Goal: Task Accomplishment & Management: Manage account settings

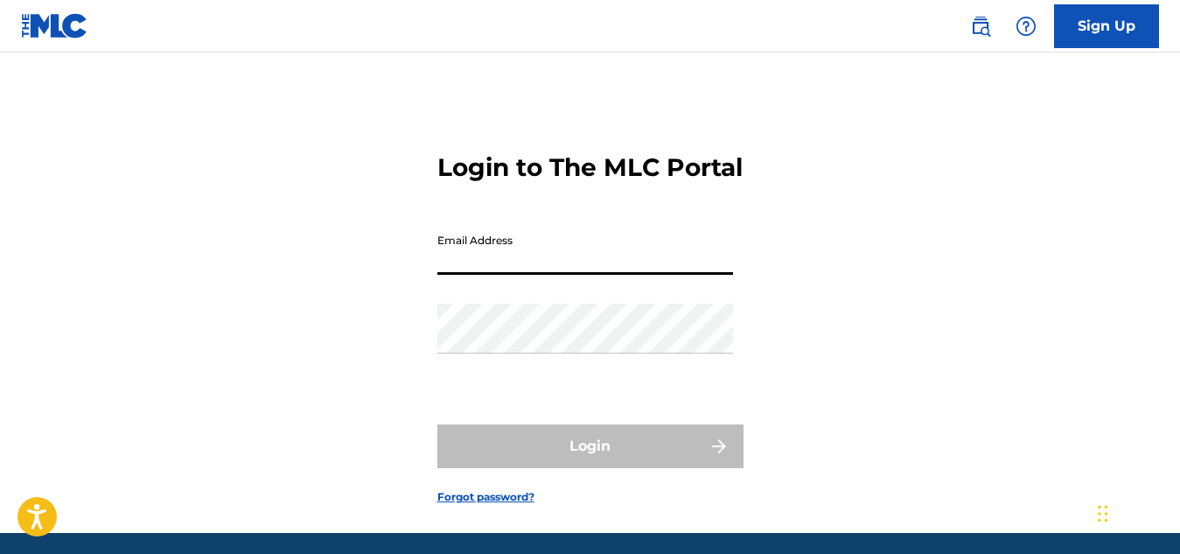
click at [486, 275] on input "Email Address" at bounding box center [585, 250] width 296 height 50
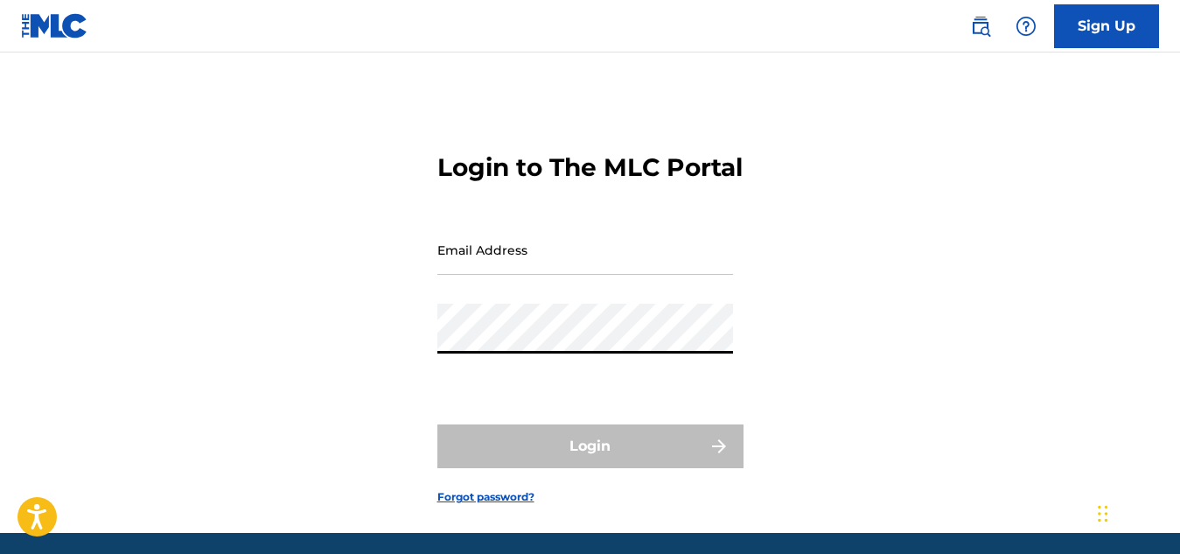
type input "[EMAIL_ADDRESS][DOMAIN_NAME]"
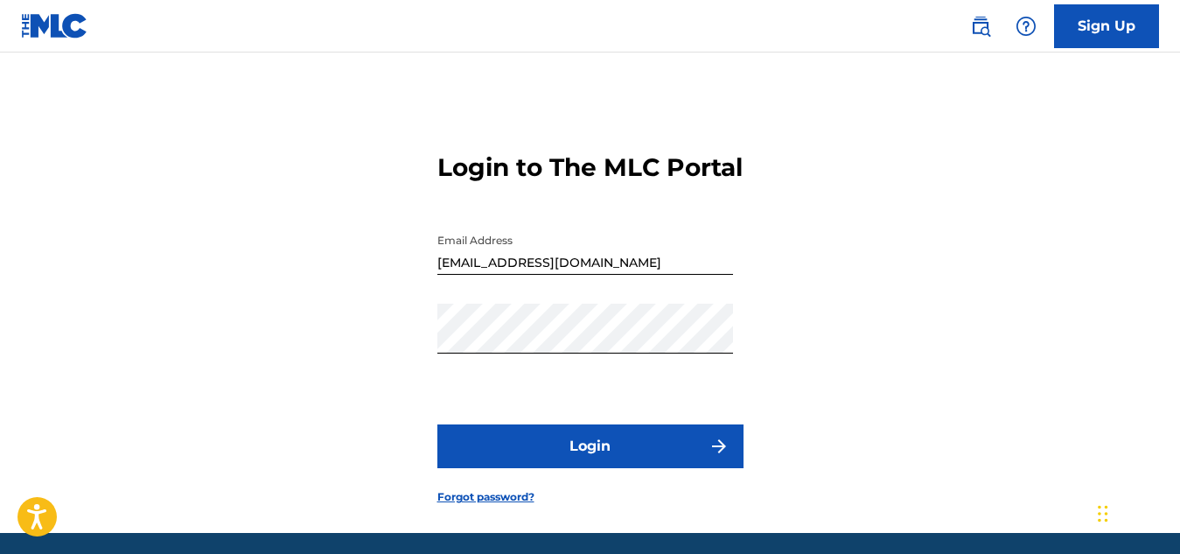
click at [591, 468] on button "Login" at bounding box center [590, 446] width 306 height 44
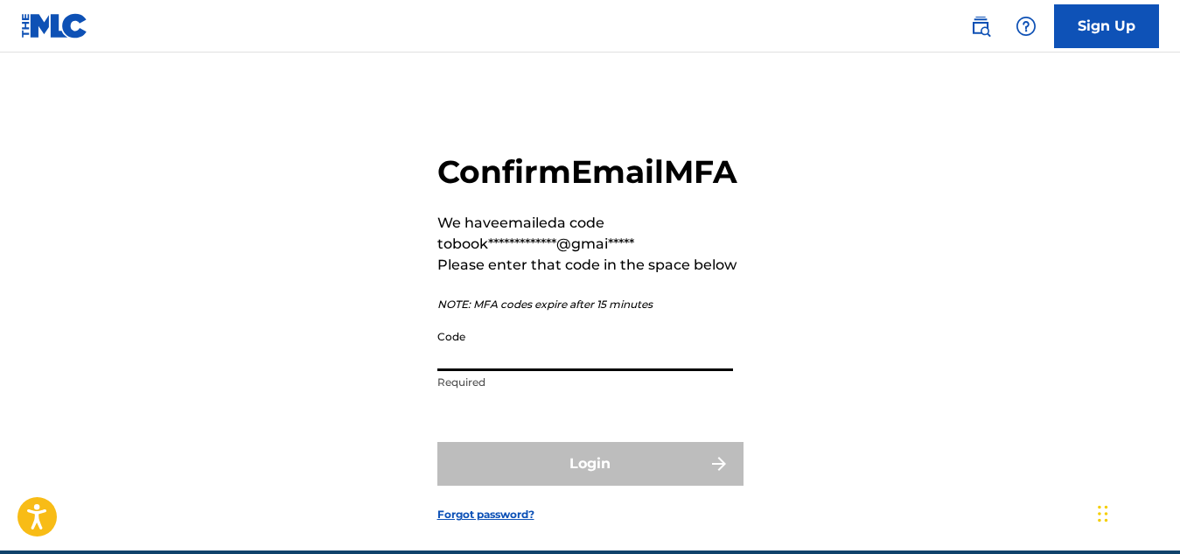
click at [454, 371] on input "Code" at bounding box center [585, 346] width 296 height 50
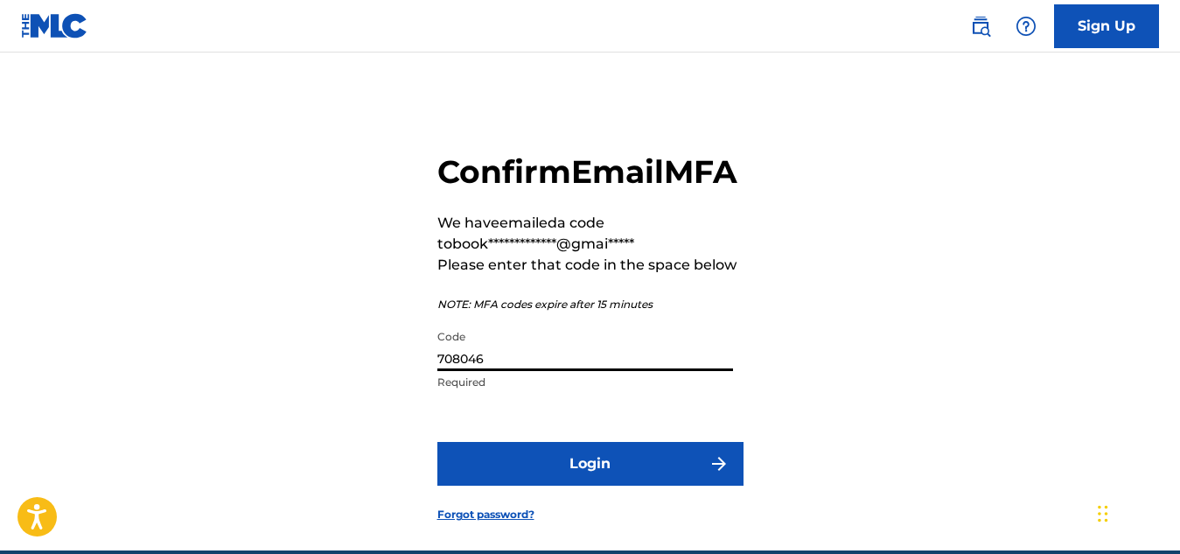
type input "708046"
click at [511, 486] on button "Login" at bounding box center [590, 464] width 306 height 44
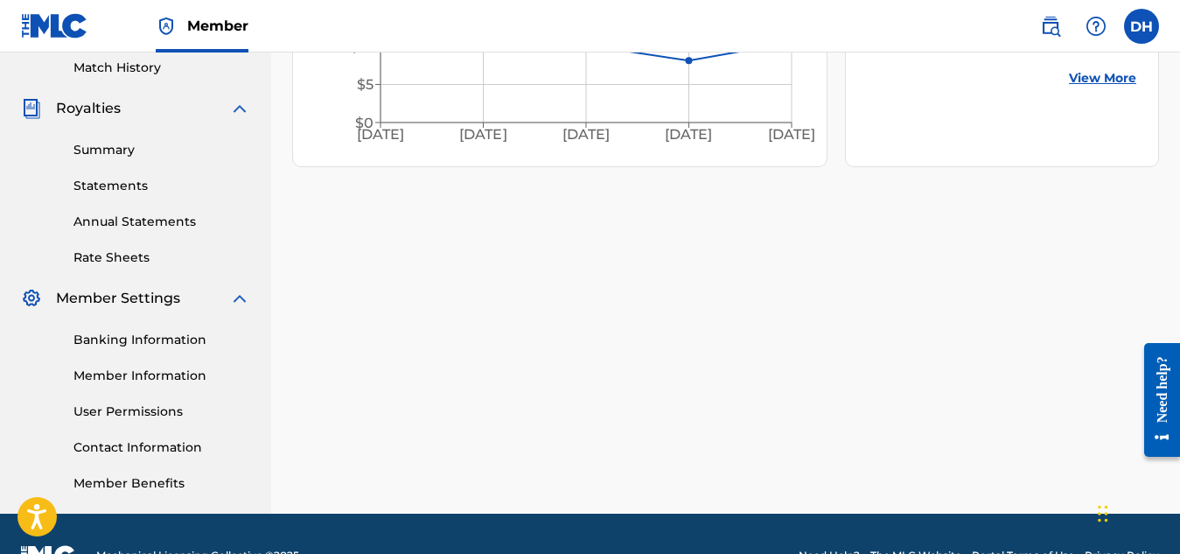
scroll to position [499, 0]
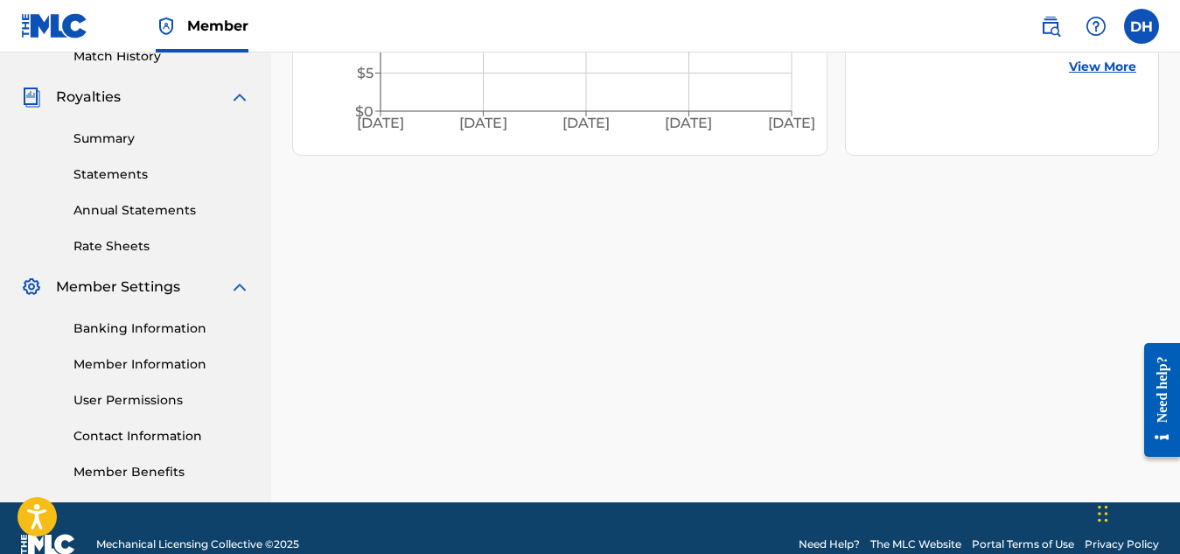
click at [38, 409] on div "Banking Information Member Information User Permissions Contact Information Mem…" at bounding box center [135, 389] width 229 height 184
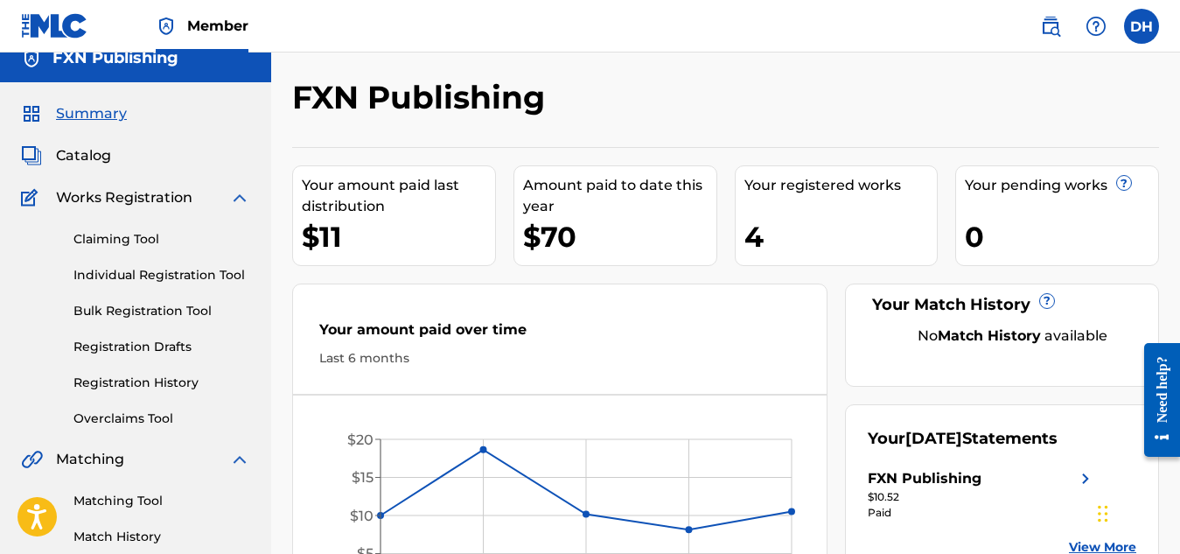
scroll to position [0, 0]
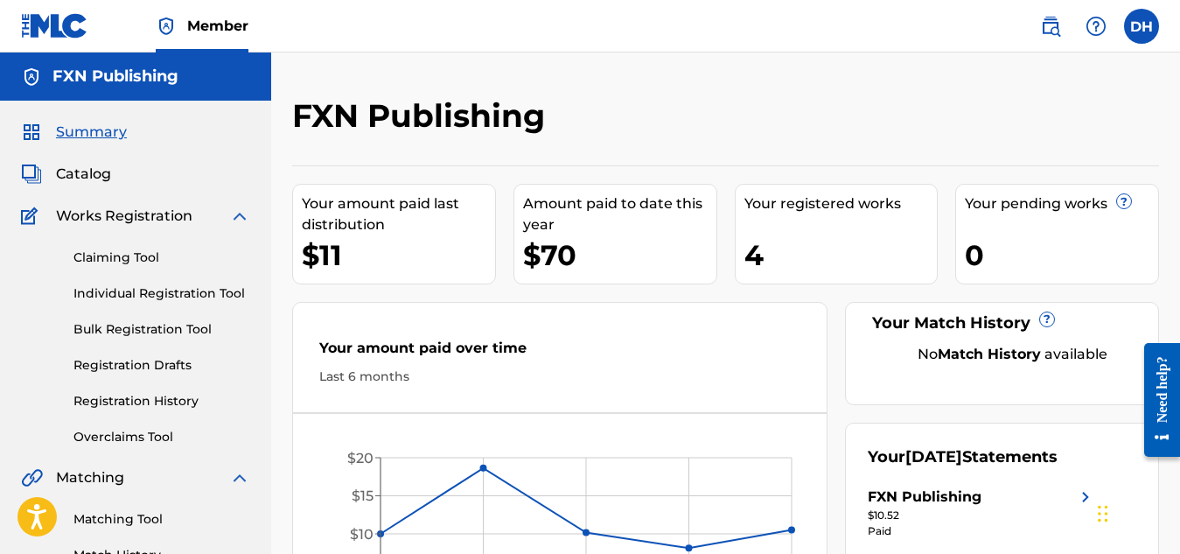
click at [41, 409] on div "Claiming Tool Individual Registration Tool Bulk Registration Tool Registration …" at bounding box center [135, 337] width 229 height 220
click at [832, 233] on div "Your registered works 4" at bounding box center [837, 234] width 204 height 101
click at [791, 251] on div "4" at bounding box center [840, 254] width 193 height 39
